Goal: Information Seeking & Learning: Check status

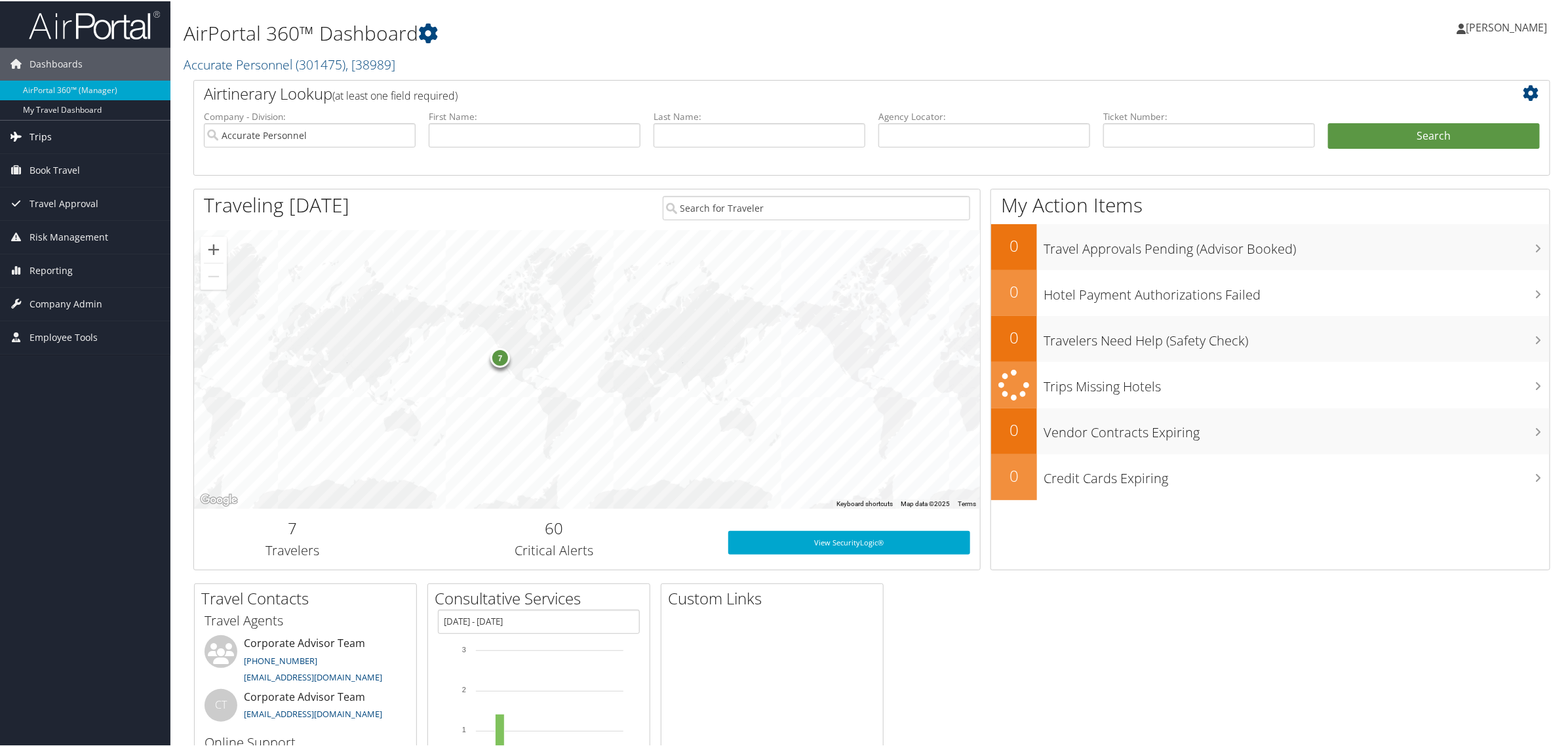
click at [52, 142] on link "Trips" at bounding box center [85, 136] width 170 height 33
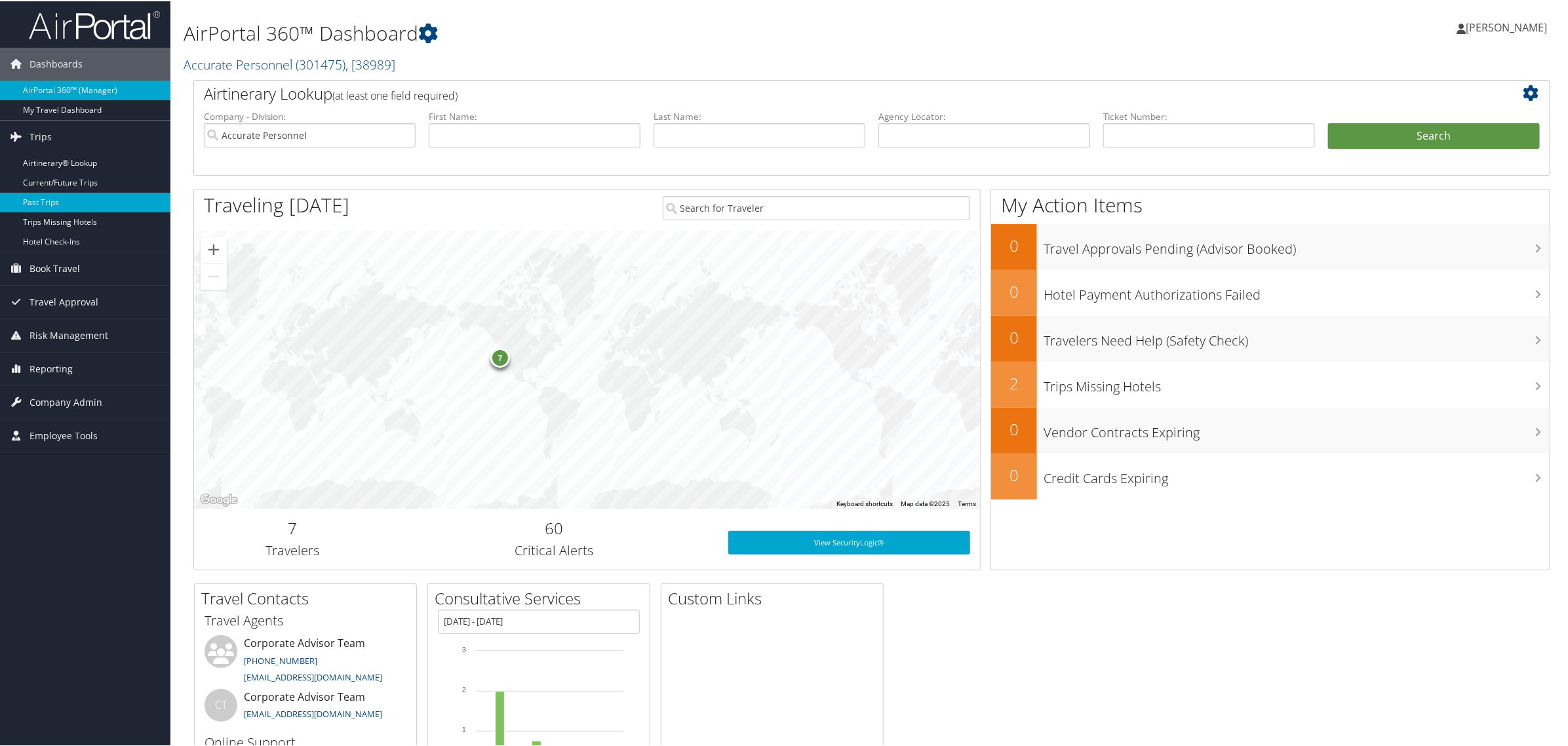
click at [49, 203] on link "Past Trips" at bounding box center [85, 201] width 170 height 20
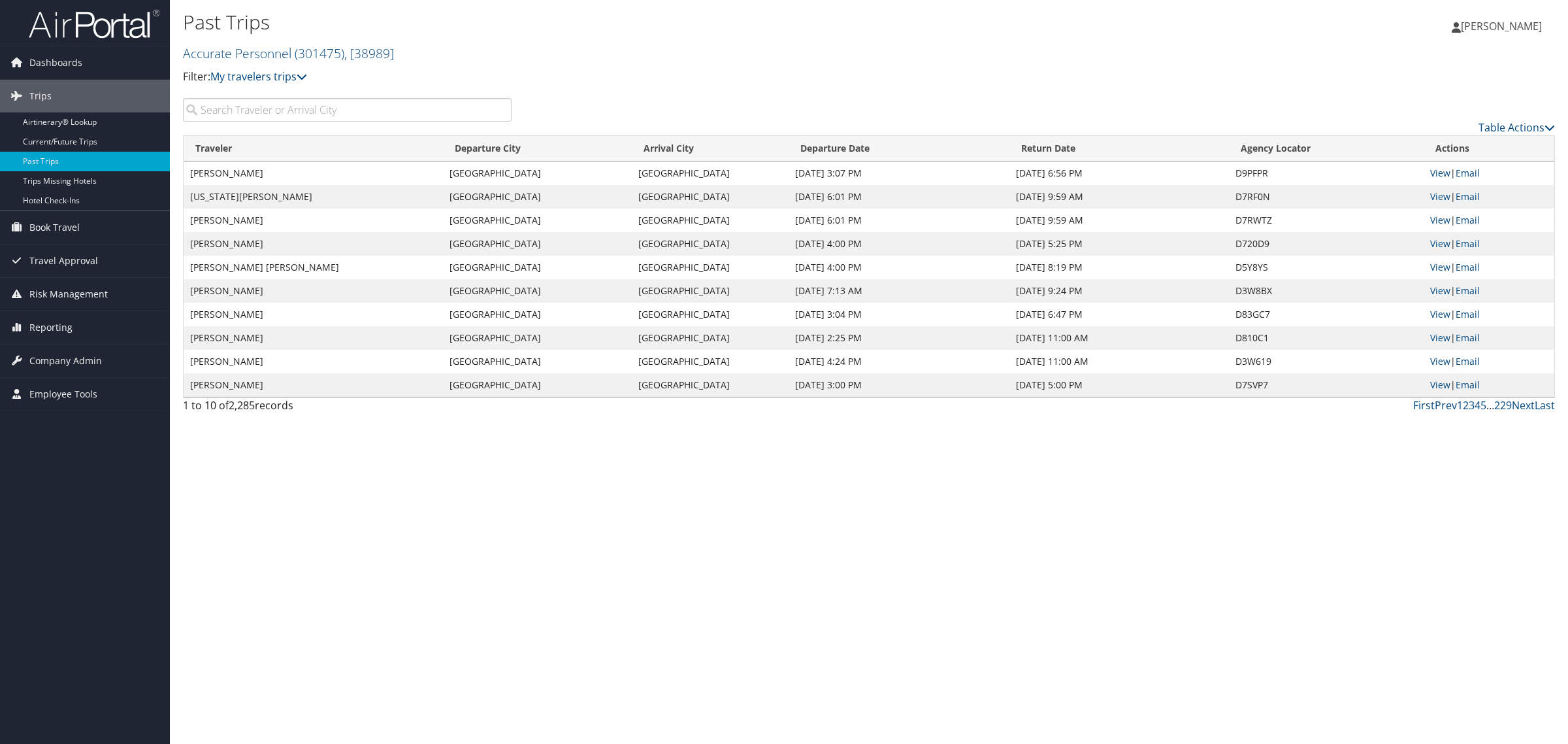
click at [233, 119] on input "search" at bounding box center [347, 110] width 328 height 23
click at [443, 609] on div "Past Trips Accurate Personnel ( 301475 ) , [ 38989 ] Filter: My travelers trips…" at bounding box center [869, 372] width 1398 height 744
click at [547, 598] on div "Past Trips Accurate Personnel ( 301475 ) , [ 38989 ] Filter: My travelers trips…" at bounding box center [869, 372] width 1398 height 744
click at [641, 80] on p "Filter: My travelers trips" at bounding box center [640, 77] width 915 height 17
click at [677, 566] on div "Past Trips Accurate Personnel ( 301475 ) , [ 38989 ] Filter: My travelers trips…" at bounding box center [869, 372] width 1398 height 744
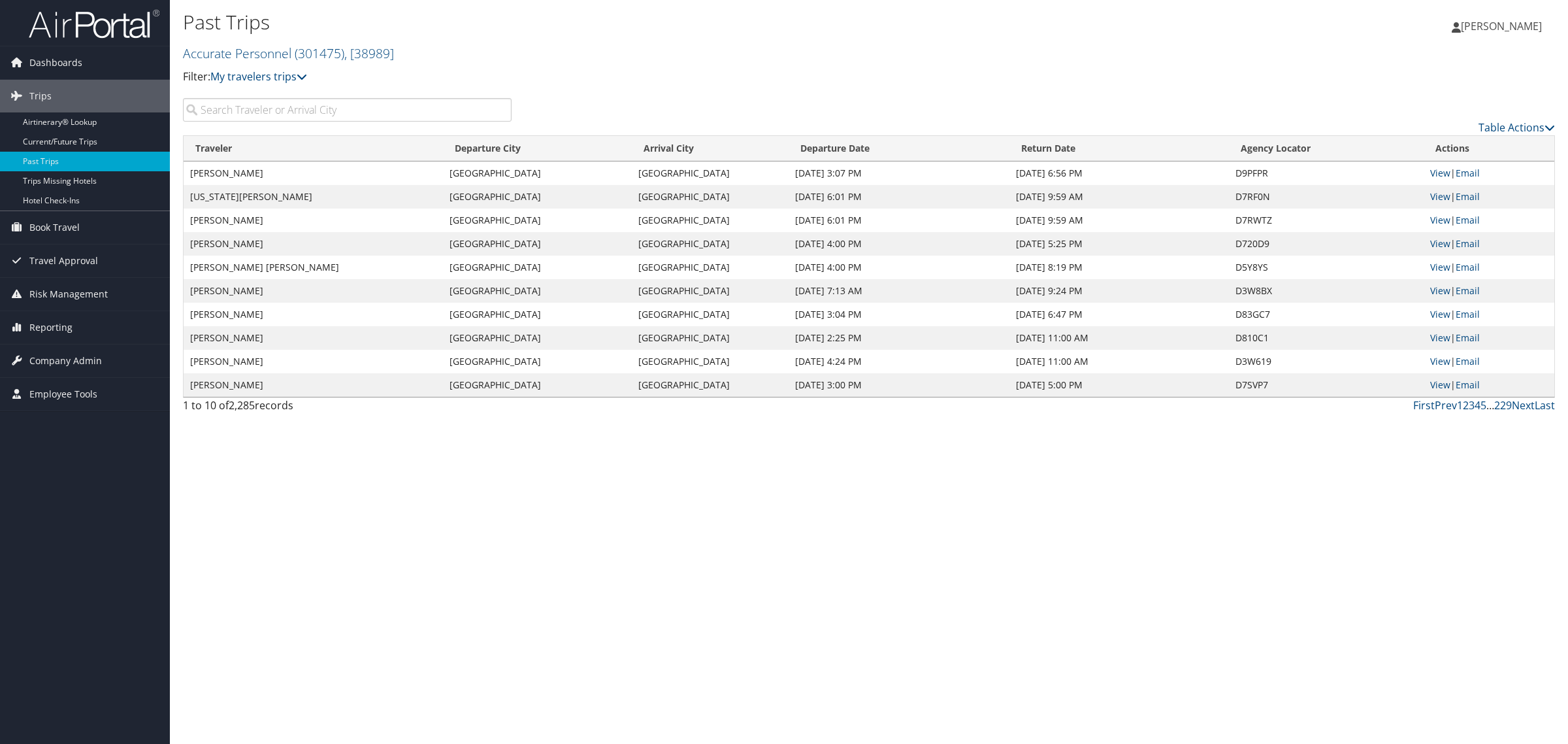
click at [592, 116] on div "Table Actions" at bounding box center [1044, 116] width 1044 height 37
click at [306, 101] on input "search" at bounding box center [347, 110] width 328 height 23
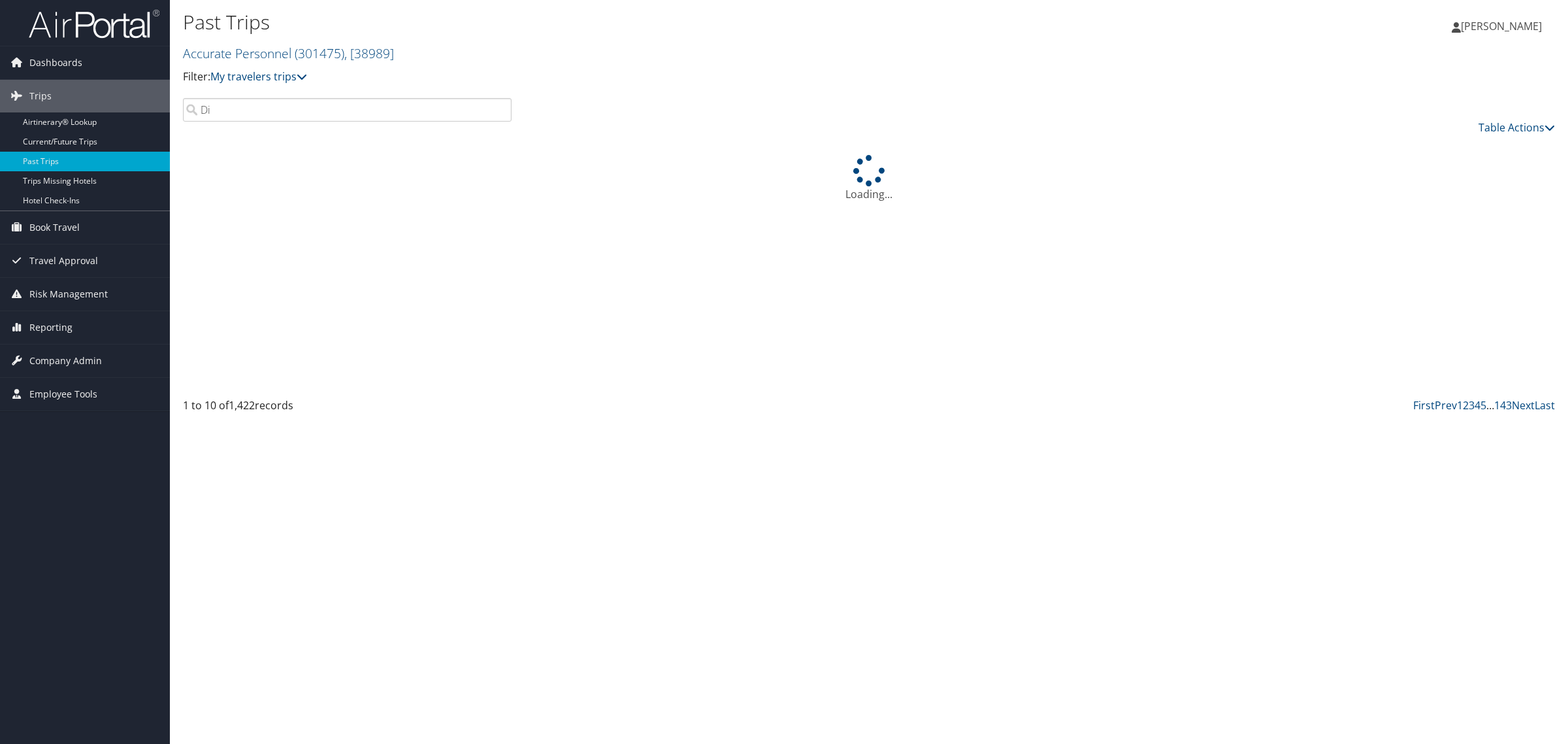
type input "D"
click at [99, 134] on link "Current/Future Trips" at bounding box center [85, 141] width 170 height 20
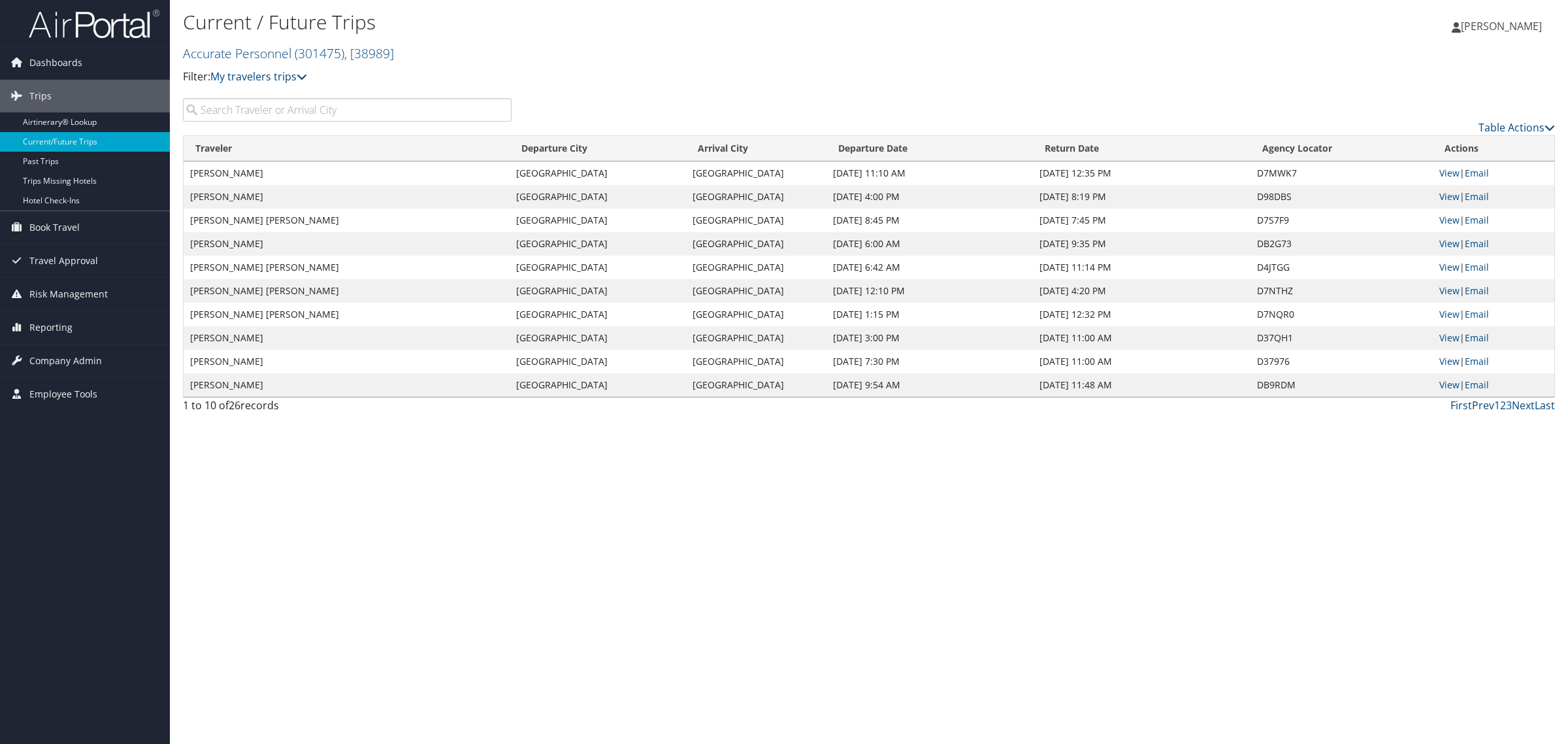
click at [334, 427] on div "Current / Future Trips Accurate Personnel ( 301475 ) , [ 38989 ] Filter: My tra…" at bounding box center [869, 372] width 1398 height 744
drag, startPoint x: 554, startPoint y: 337, endPoint x: 923, endPoint y: 328, distance: 369.1
click at [923, 328] on tr "DIANE VANDYCK Toronto Toronto Sep 10, 2025 3:00 PM Sep 11, 2025 11:00 AM D37QH1…" at bounding box center [869, 338] width 1371 height 23
click at [1066, 459] on div "Current / Future Trips Accurate Personnel ( 301475 ) , [ 38989 ] Filter: My tra…" at bounding box center [869, 372] width 1398 height 744
drag, startPoint x: 206, startPoint y: 384, endPoint x: 1060, endPoint y: 377, distance: 854.0
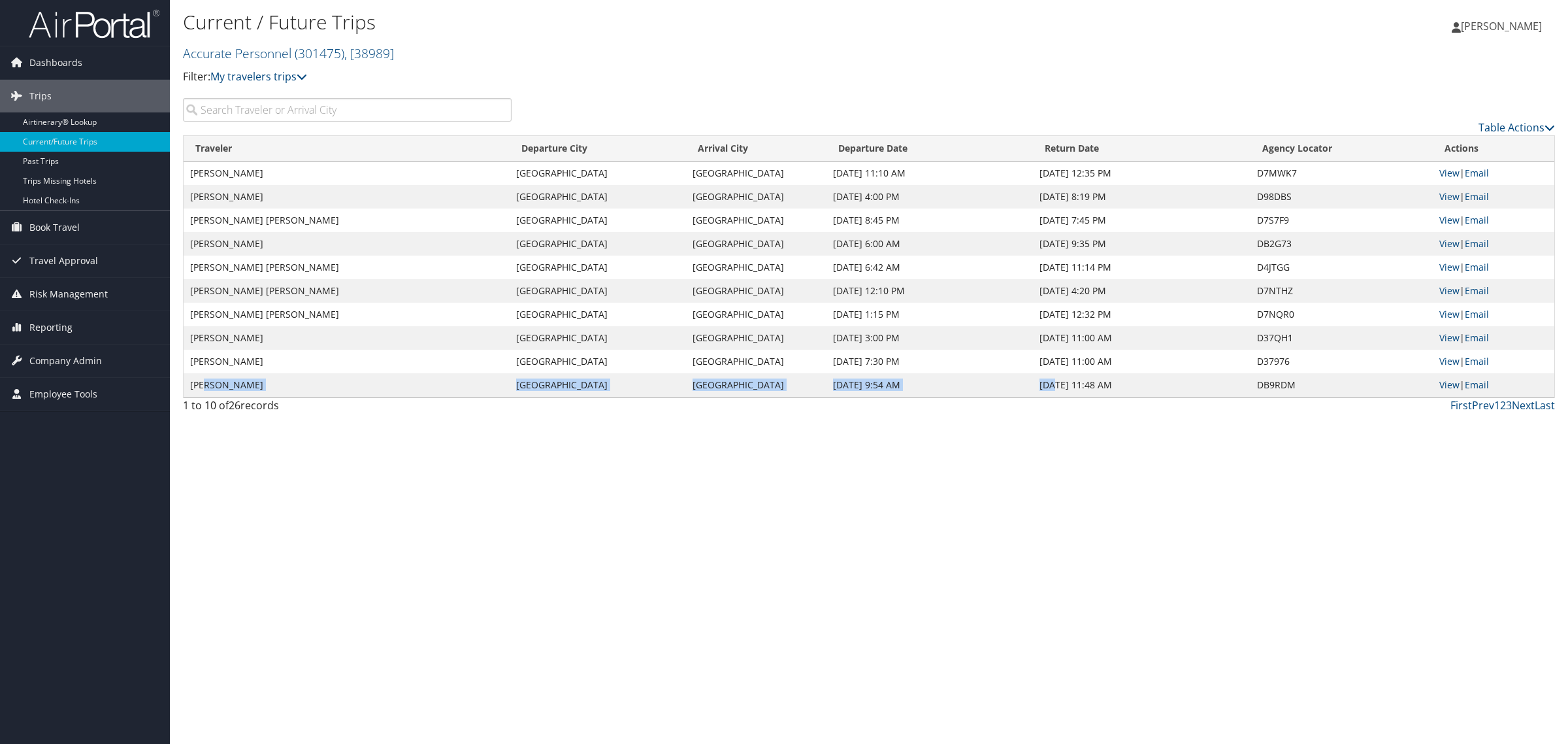
click at [1057, 377] on tr "JOHN TED GONNELLA Nashville Chicago Sep 14, 2025 9:54 AM Sep 14, 2025 11:48 AM …" at bounding box center [869, 385] width 1371 height 23
click at [1180, 377] on td "Sep 14, 2025 11:48 AM" at bounding box center [1142, 385] width 218 height 23
click at [1526, 399] on link "Next" at bounding box center [1523, 405] width 23 height 15
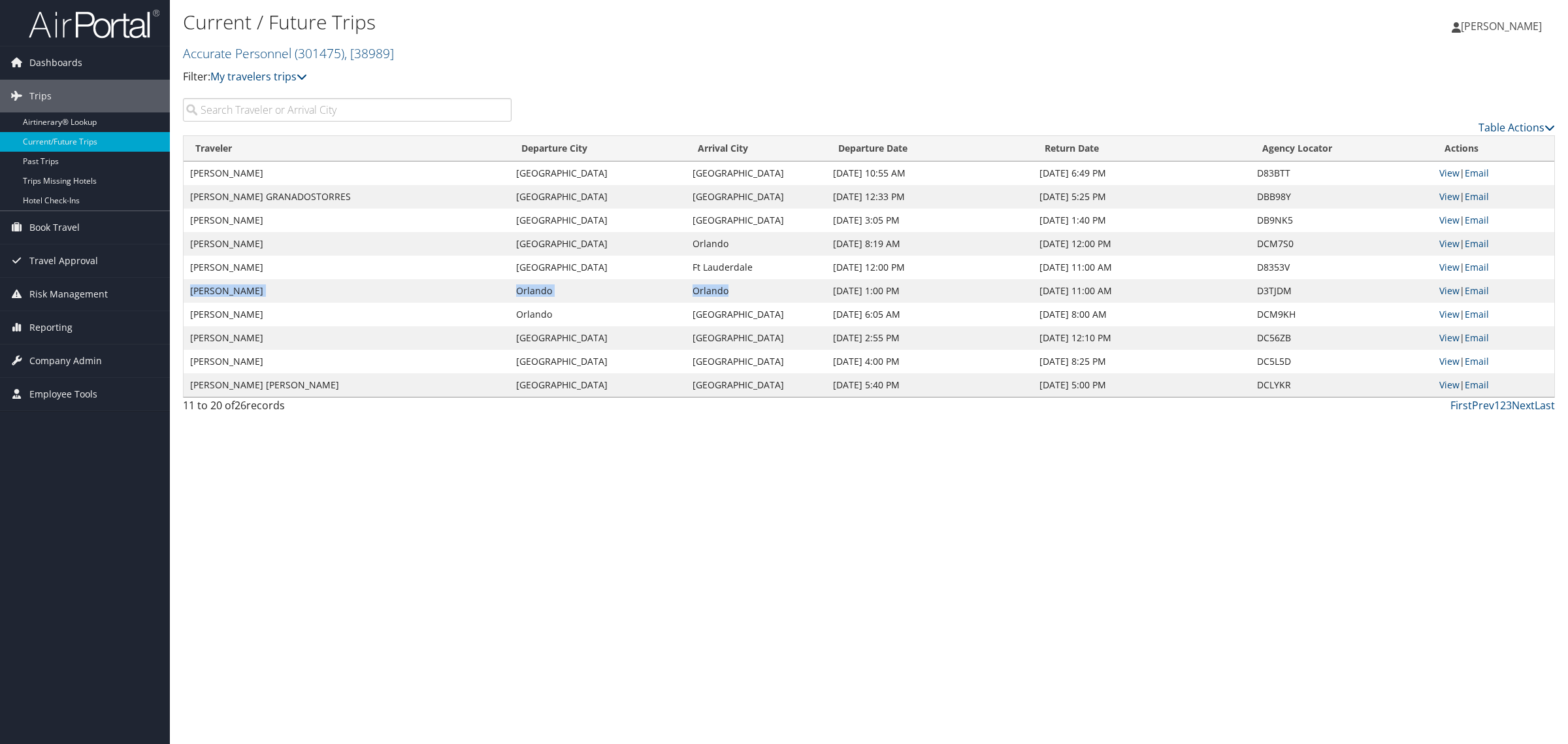
drag, startPoint x: 234, startPoint y: 286, endPoint x: 856, endPoint y: 301, distance: 622.2
click at [811, 291] on tr "DIANE VANDYCK Orlando Orlando Sep 15, 2025 1:00 PM Sep 19, 2025 11:00 AM D3TJDM…" at bounding box center [869, 290] width 1371 height 23
click at [979, 290] on td "Sep 15, 2025 1:00 PM" at bounding box center [930, 290] width 206 height 23
click at [1446, 293] on link "View" at bounding box center [1450, 290] width 20 height 12
click at [1521, 405] on link "Next" at bounding box center [1523, 405] width 23 height 15
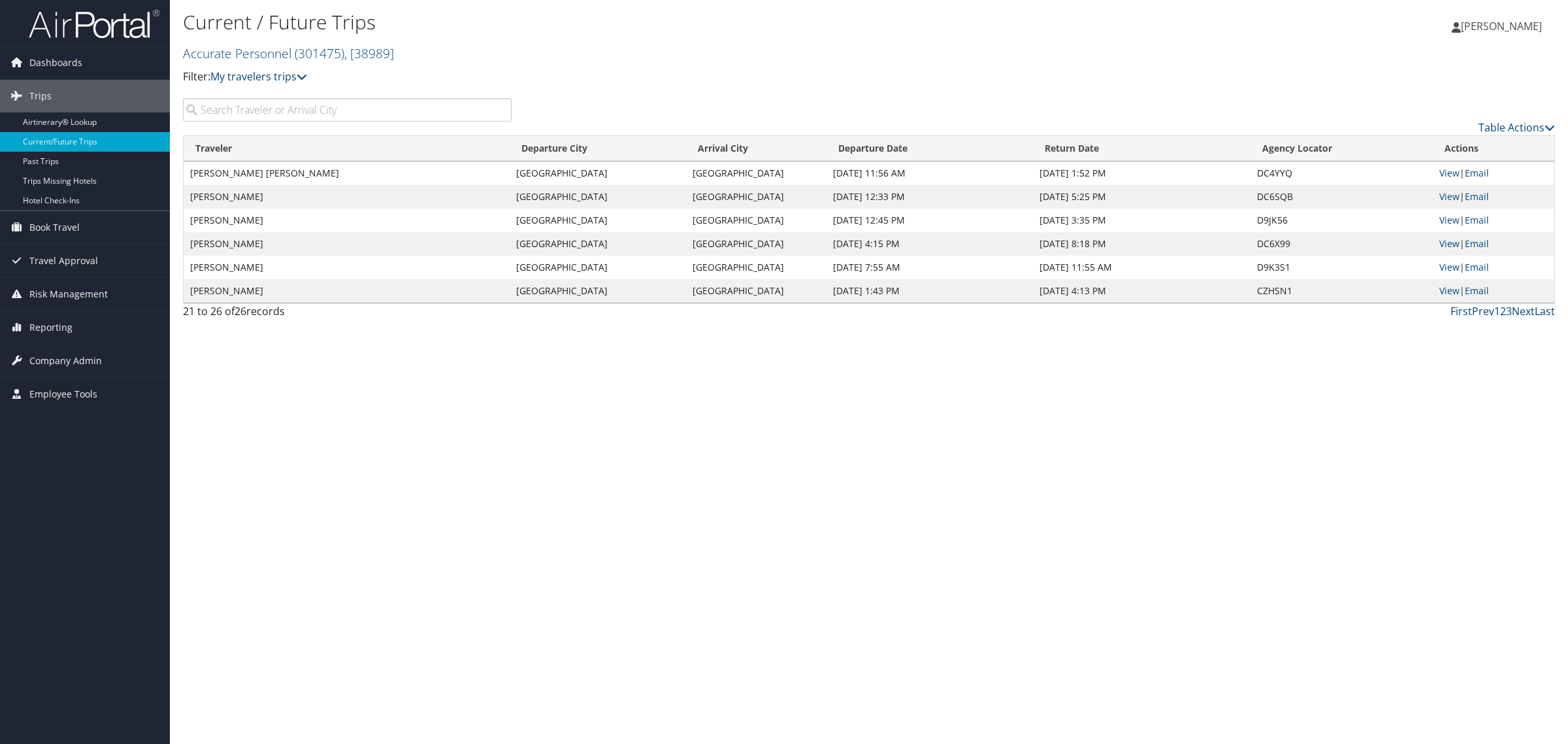
click at [279, 371] on div "Current / Future Trips Accurate Personnel ( 301475 ) , [ 38989 ] Filter: My tra…" at bounding box center [869, 372] width 1398 height 744
